Goal: Obtain resource: Download file/media

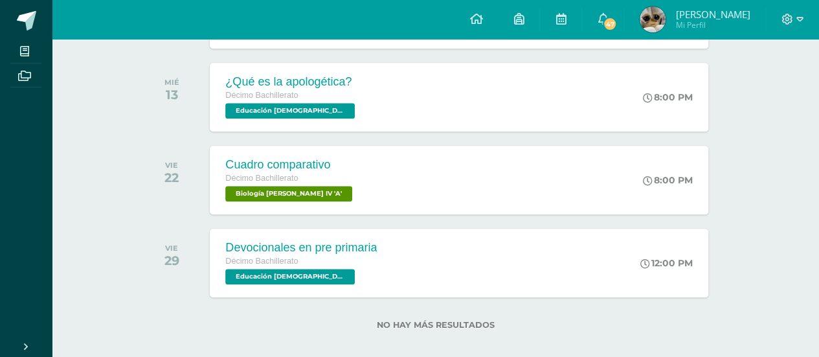
scroll to position [538, 0]
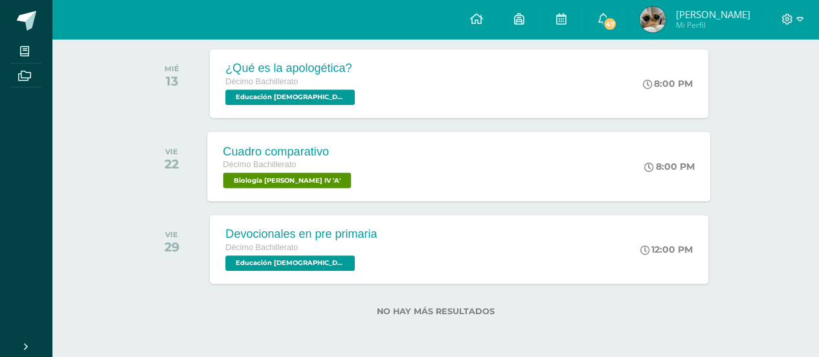
click at [330, 164] on div "Cuadro comparativo Décimo Bachillerato Biología Bach IV 'A'" at bounding box center [289, 165] width 163 height 69
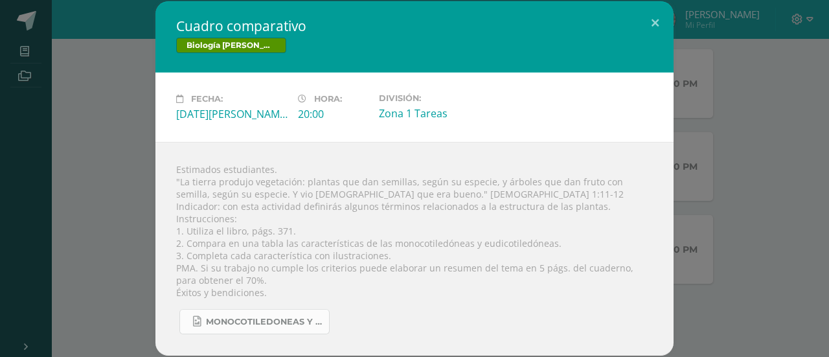
click at [269, 322] on span "Monocotiledoneas y dicotiledóneas.jpg" at bounding box center [264, 322] width 117 height 10
click at [135, 69] on div "Cuadro comparativo Biología Bach IV Fecha: Viernes 22 de Agosto Hora: 20:00 Div…" at bounding box center [414, 178] width 818 height 354
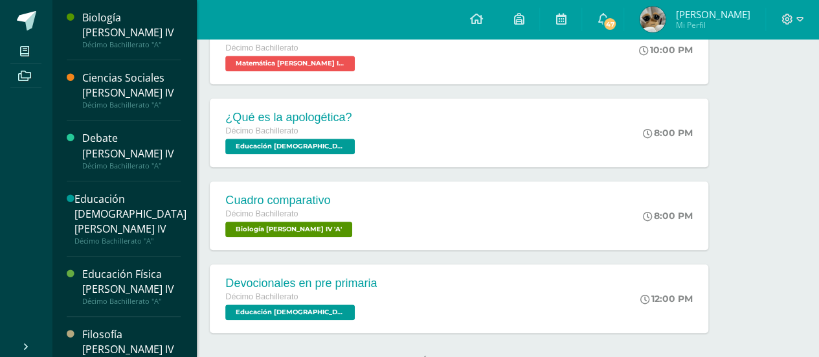
scroll to position [480, 0]
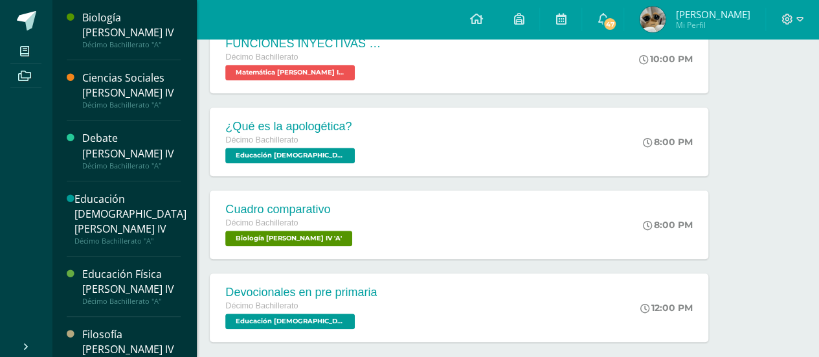
click at [150, 23] on div "Biología [PERSON_NAME] IV" at bounding box center [131, 25] width 98 height 30
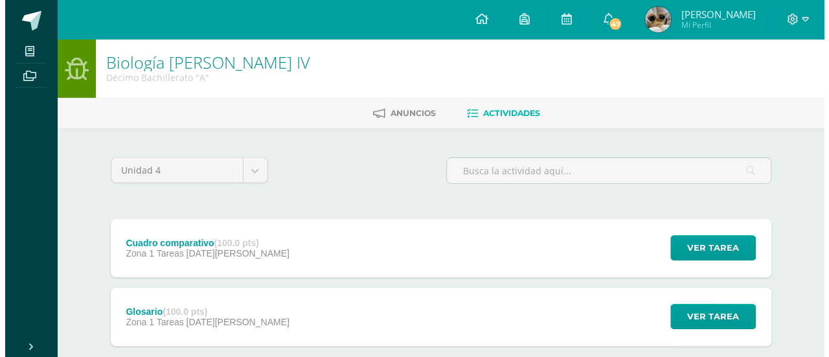
scroll to position [73, 0]
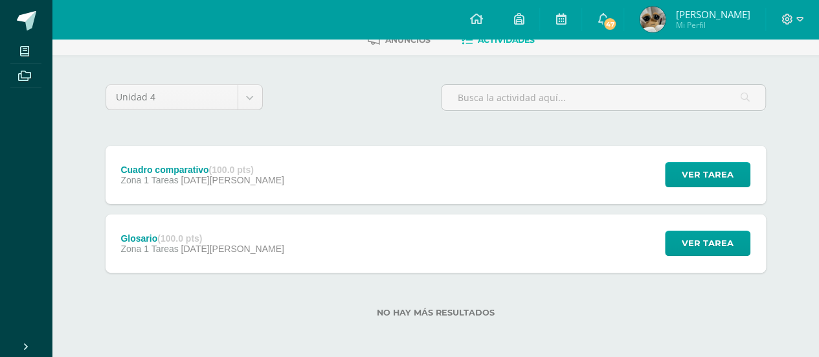
click at [126, 239] on div "Glosario (100.0 pts)" at bounding box center [201, 238] width 163 height 10
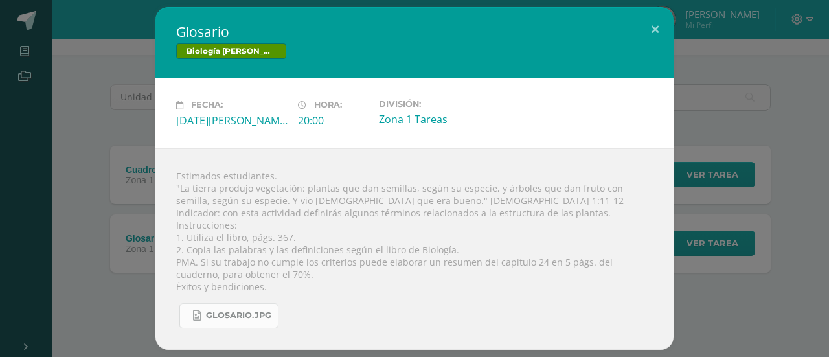
click at [199, 310] on icon at bounding box center [197, 315] width 8 height 11
click at [762, 148] on div "Glosario Biología [PERSON_NAME] IV Fecha: [DATE][PERSON_NAME] Hora: 20:00 Divis…" at bounding box center [414, 178] width 818 height 342
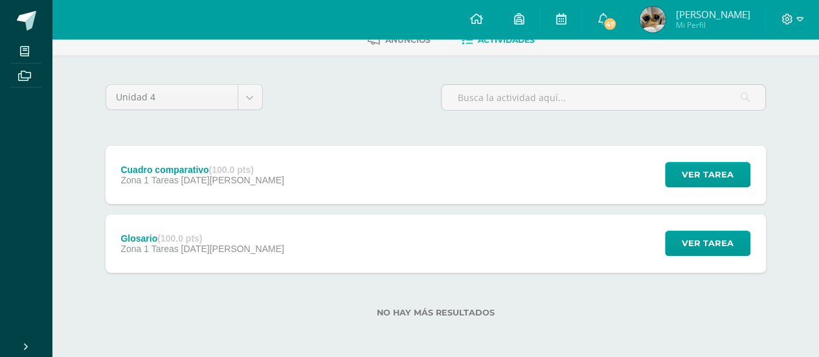
click at [181, 162] on div "Cuadro comparativo (100.0 pts) Zona 1 Tareas [DATE][PERSON_NAME]" at bounding box center [203, 175] width 194 height 58
